Goal: Navigation & Orientation: Find specific page/section

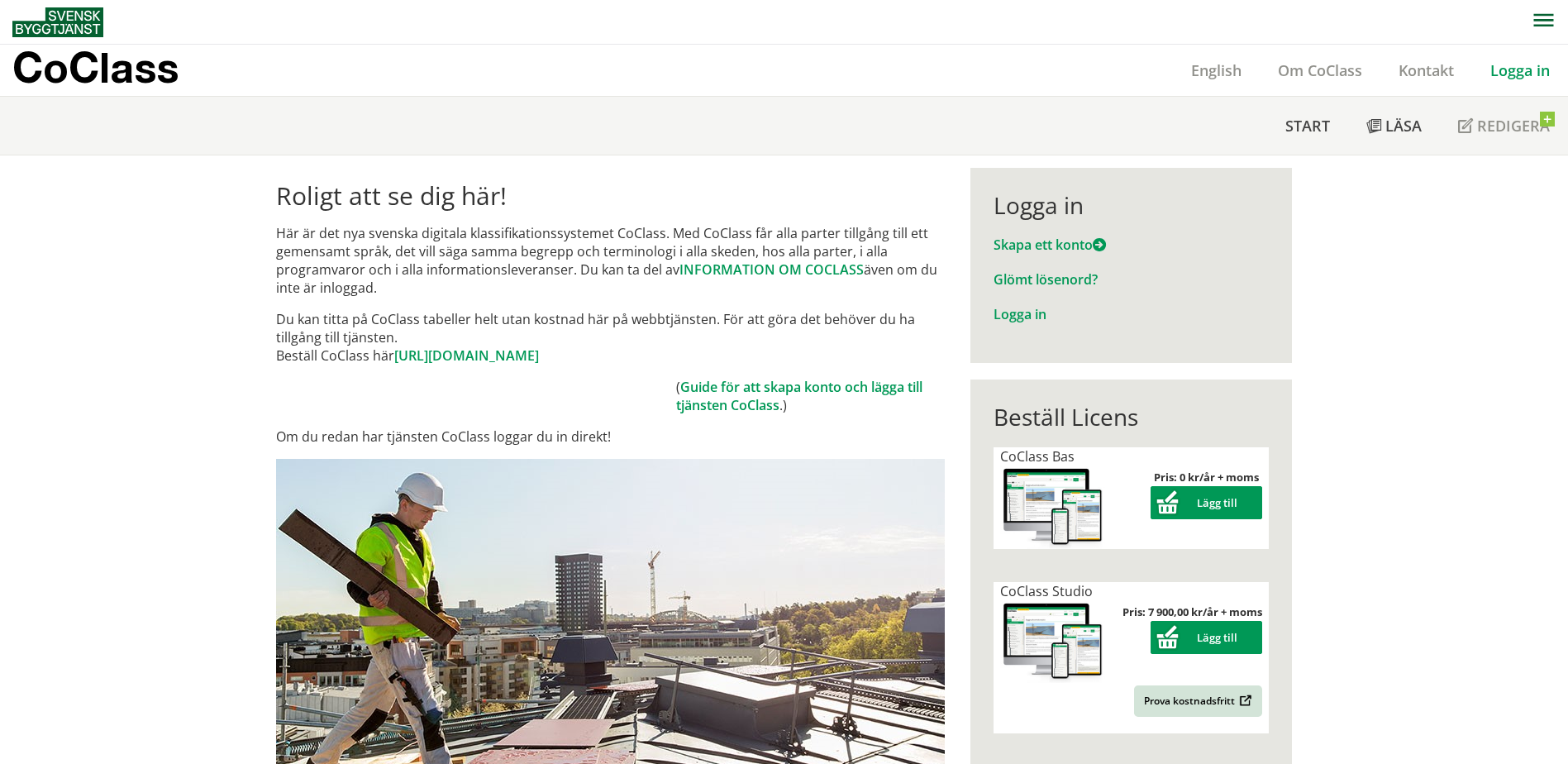
click at [1536, 73] on link "Logga in" at bounding box center [1519, 70] width 96 height 20
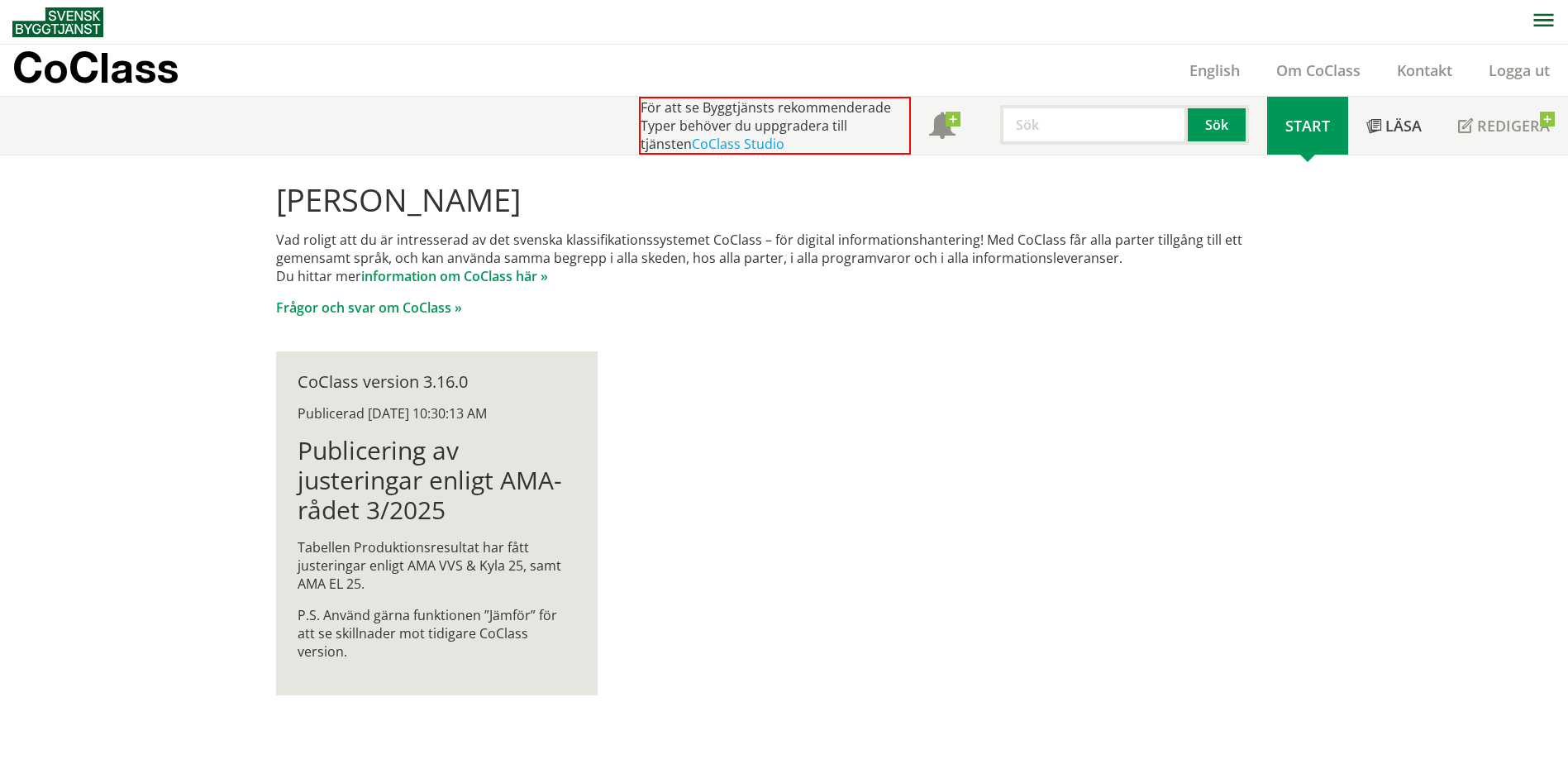
click at [1317, 123] on span "Start" at bounding box center [1307, 126] width 45 height 20
click at [1312, 122] on span "Start" at bounding box center [1307, 126] width 45 height 20
click at [1385, 123] on link "Läsa" at bounding box center [1394, 126] width 92 height 57
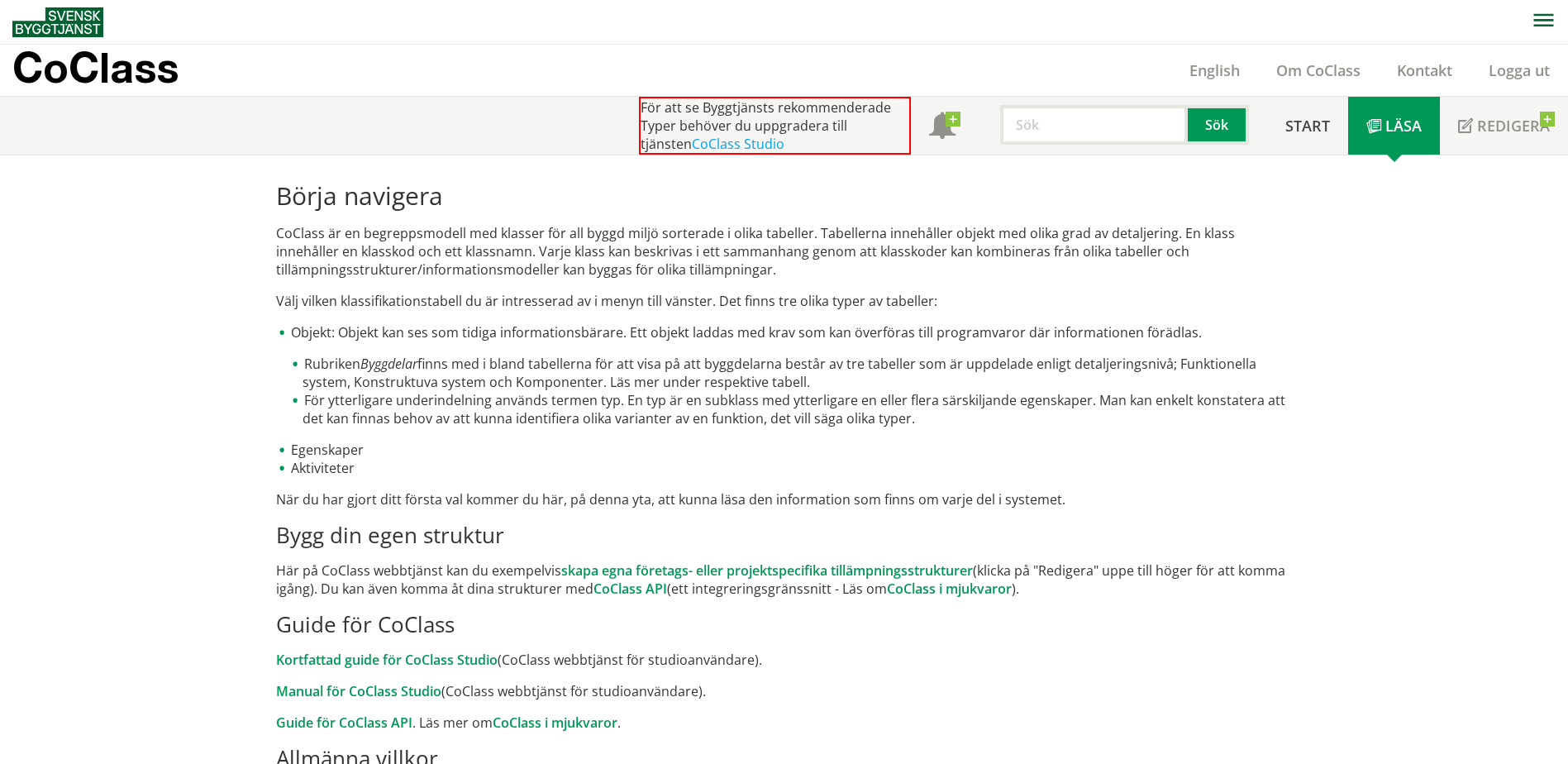
click at [1317, 132] on span "Start" at bounding box center [1307, 126] width 45 height 20
